Goal: Transaction & Acquisition: Purchase product/service

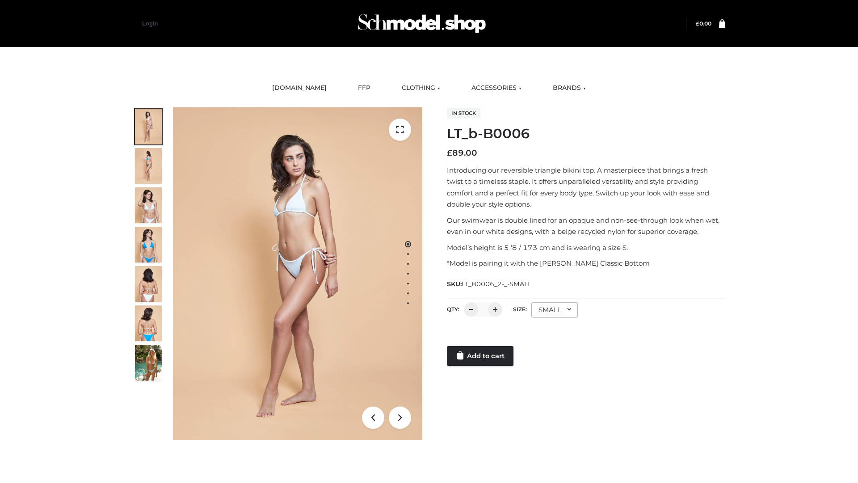
click at [481, 356] on link "Add to cart" at bounding box center [480, 356] width 67 height 20
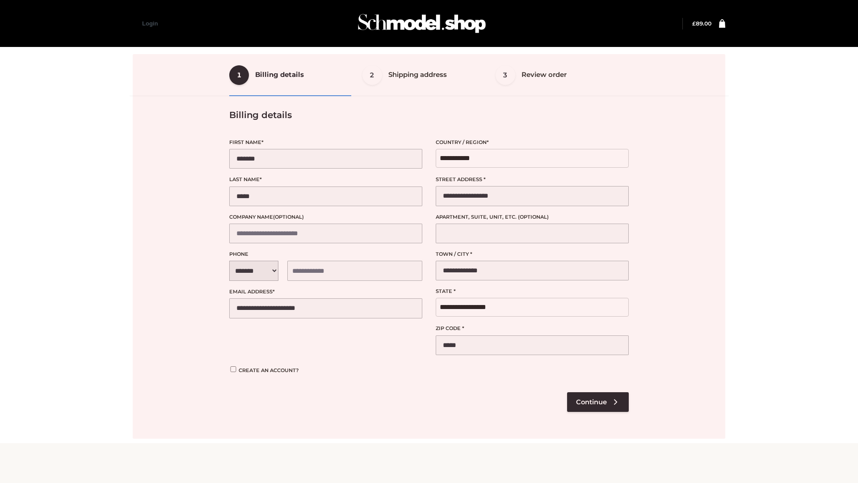
select select "**"
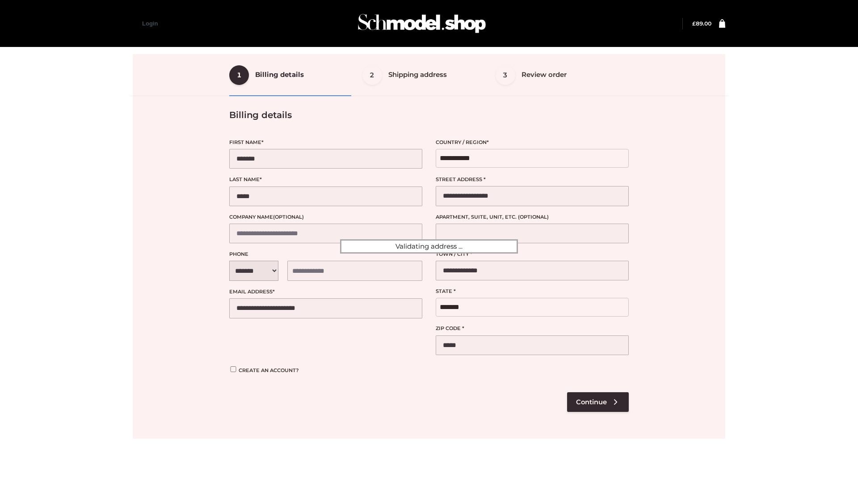
click at [598, 401] on div at bounding box center [429, 246] width 593 height 384
click at [258, 377] on div at bounding box center [429, 246] width 593 height 384
